Goal: Check status

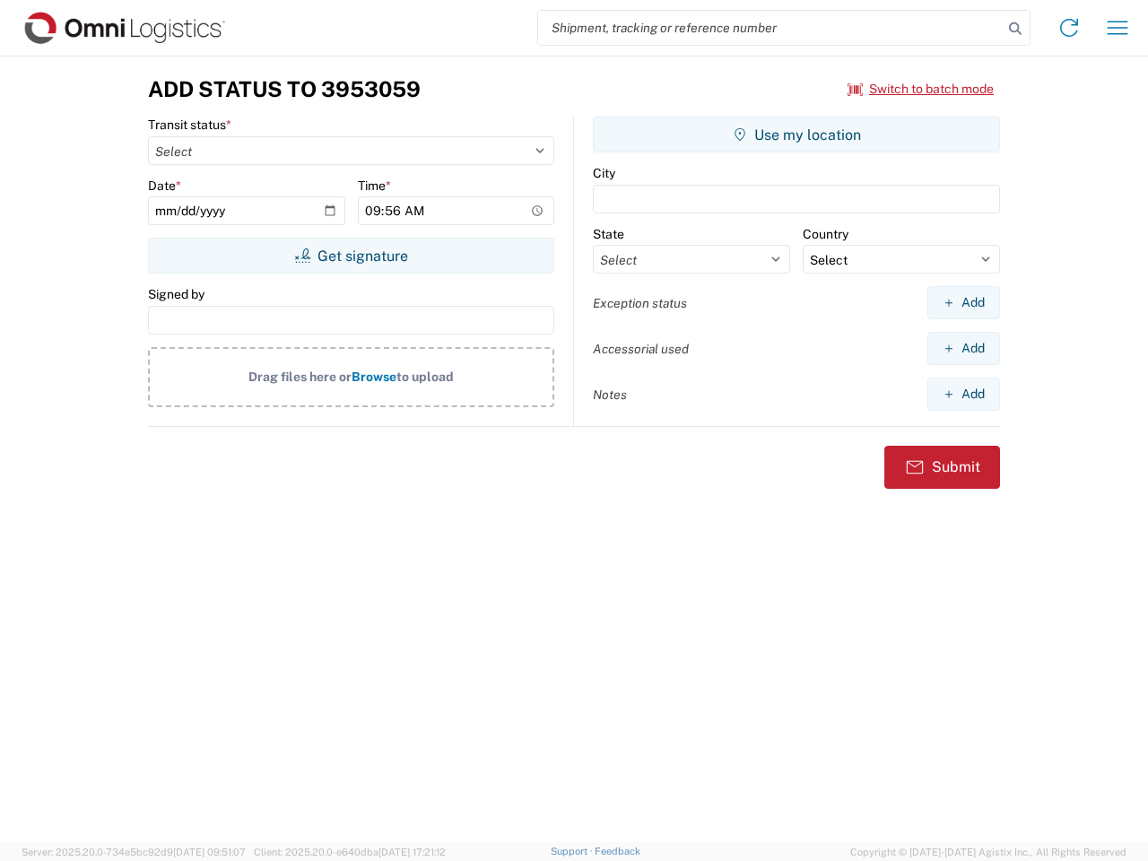
click at [770, 28] on input "search" at bounding box center [770, 28] width 465 height 34
click at [1015, 29] on icon at bounding box center [1015, 28] width 25 height 25
click at [1069, 28] on icon at bounding box center [1069, 27] width 29 height 29
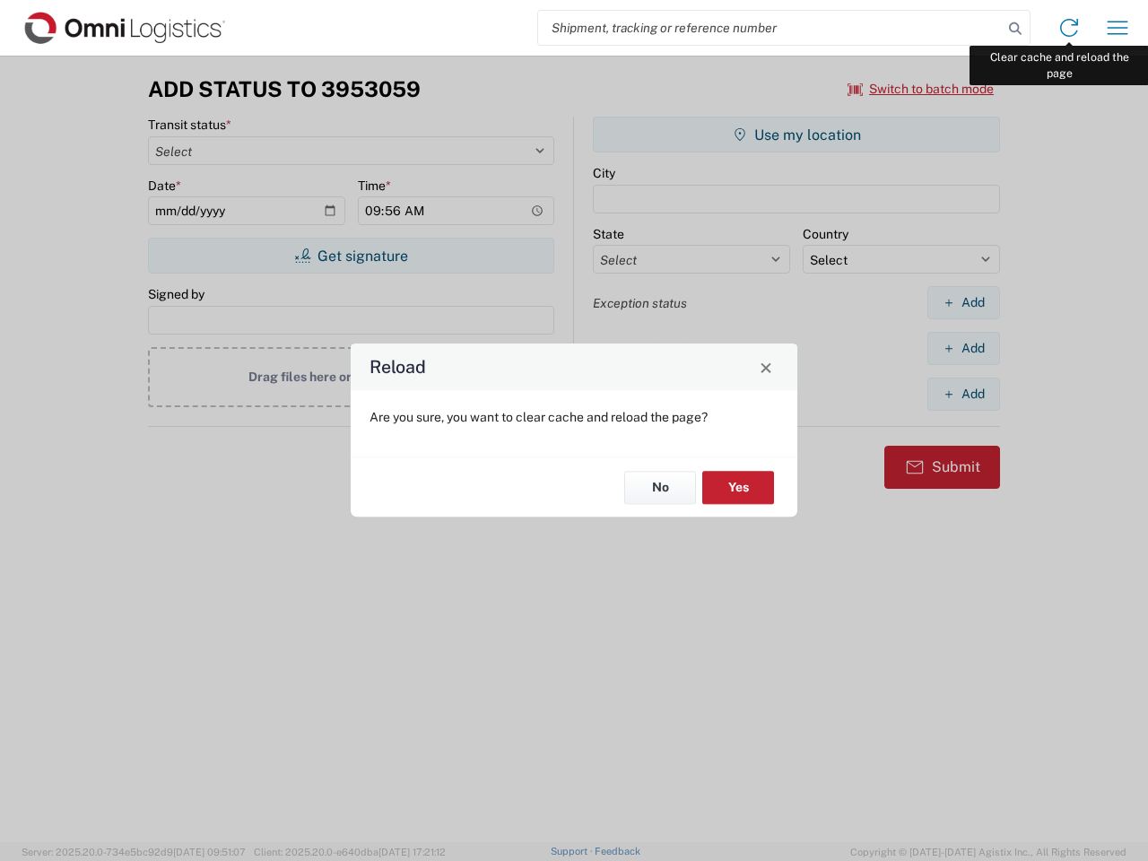
click at [1117, 28] on div "Reload Are you sure, you want to clear cache and reload the page? No Yes" at bounding box center [574, 430] width 1148 height 861
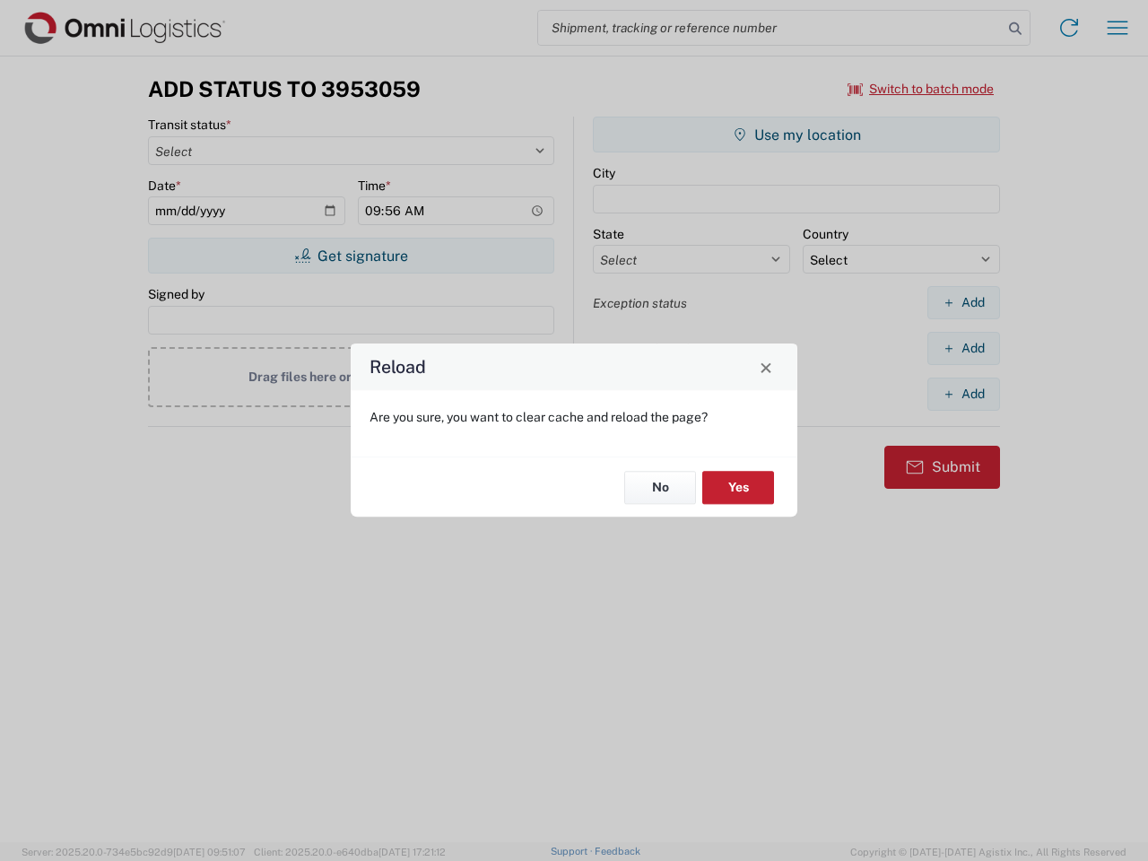
click at [921, 89] on div "Reload Are you sure, you want to clear cache and reload the page? No Yes" at bounding box center [574, 430] width 1148 height 861
click at [351, 256] on div "Reload Are you sure, you want to clear cache and reload the page? No Yes" at bounding box center [574, 430] width 1148 height 861
click at [796, 135] on div "Reload Are you sure, you want to clear cache and reload the page? No Yes" at bounding box center [574, 430] width 1148 height 861
click at [963, 302] on div "Reload Are you sure, you want to clear cache and reload the page? No Yes" at bounding box center [574, 430] width 1148 height 861
click at [963, 348] on div "Reload Are you sure, you want to clear cache and reload the page? No Yes" at bounding box center [574, 430] width 1148 height 861
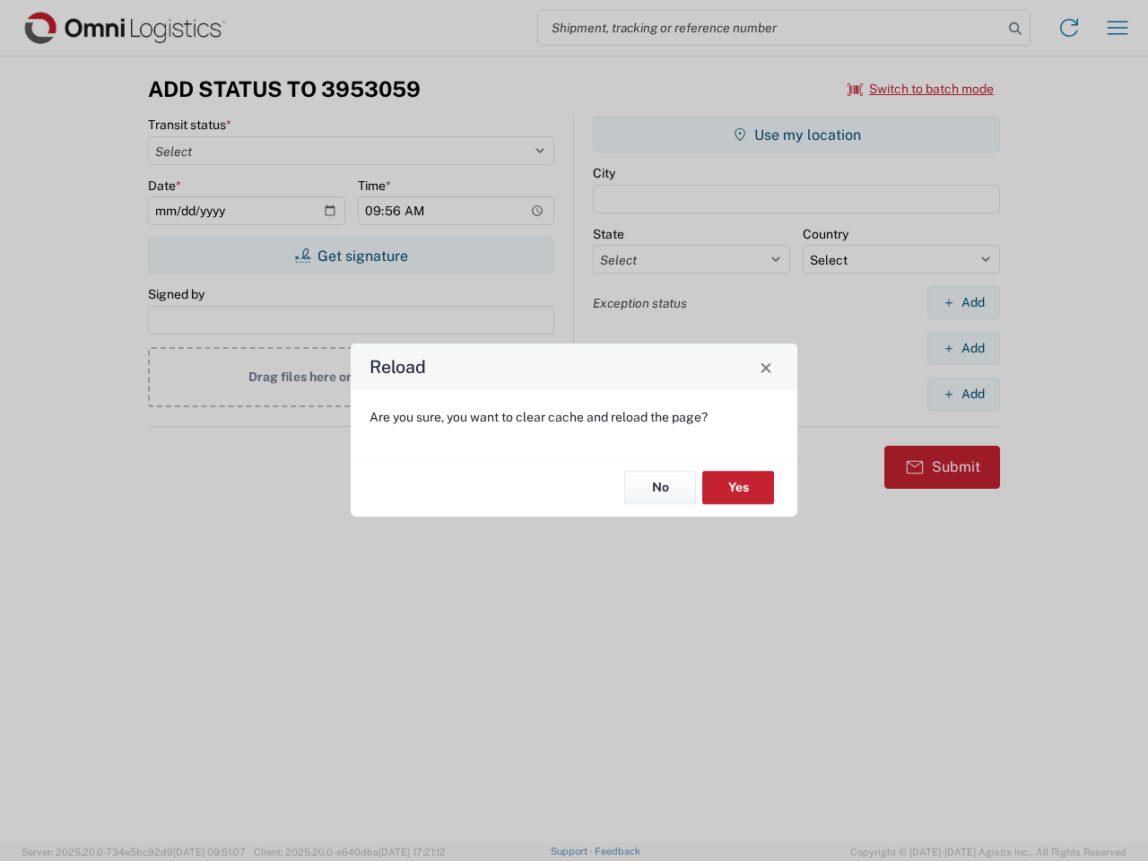
click at [963, 394] on div "Reload Are you sure, you want to clear cache and reload the page? No Yes" at bounding box center [574, 430] width 1148 height 861
